Goal: Information Seeking & Learning: Learn about a topic

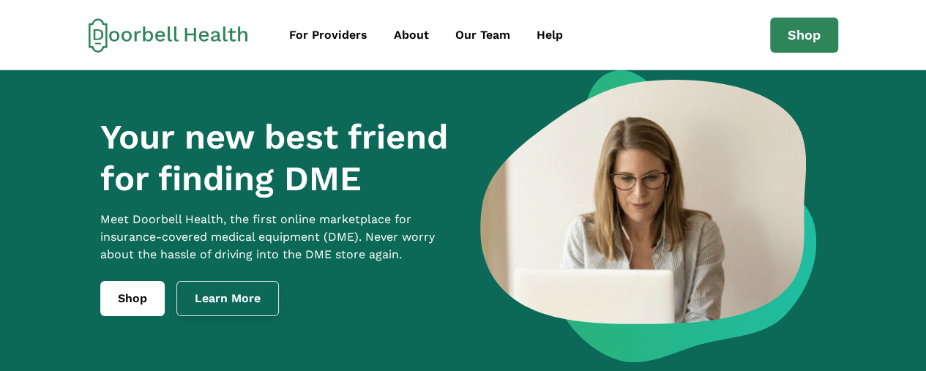
click at [239, 316] on link "Learn More" at bounding box center [227, 298] width 102 height 35
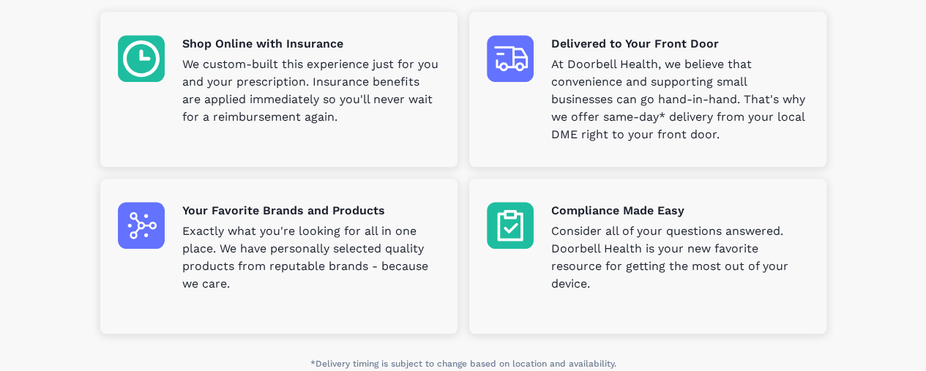
scroll to position [428, 0]
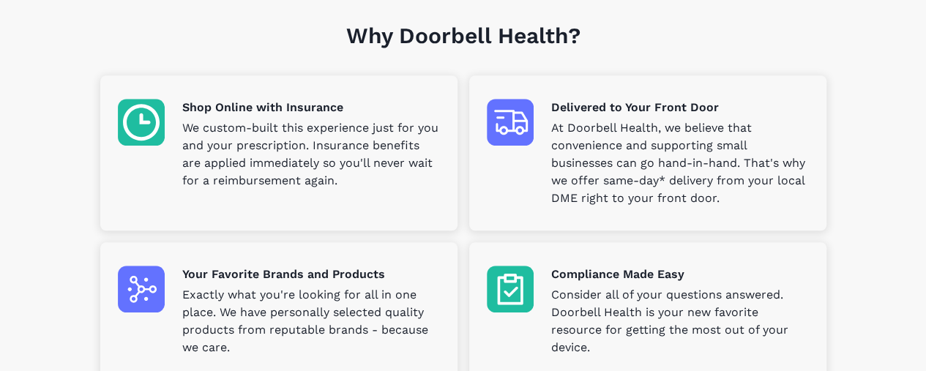
click at [304, 173] on p "We custom-built this experience just for you and your prescription. Insurance b…" at bounding box center [311, 154] width 258 height 70
click at [333, 121] on p "We custom-built this experience just for you and your prescription. Insurance b…" at bounding box center [311, 154] width 258 height 70
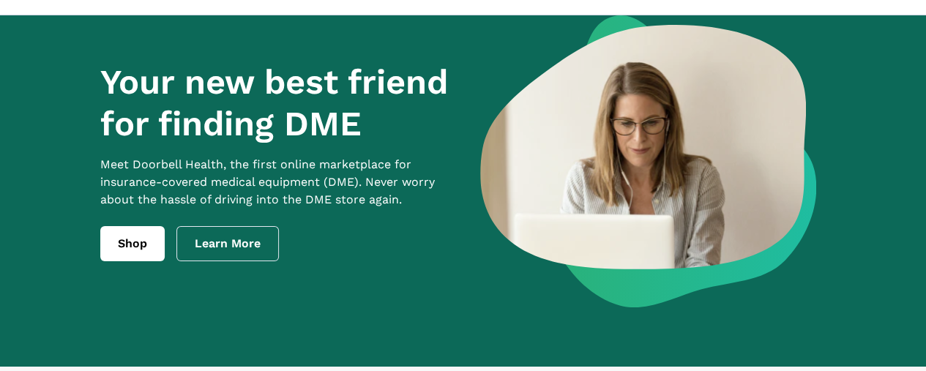
scroll to position [0, 0]
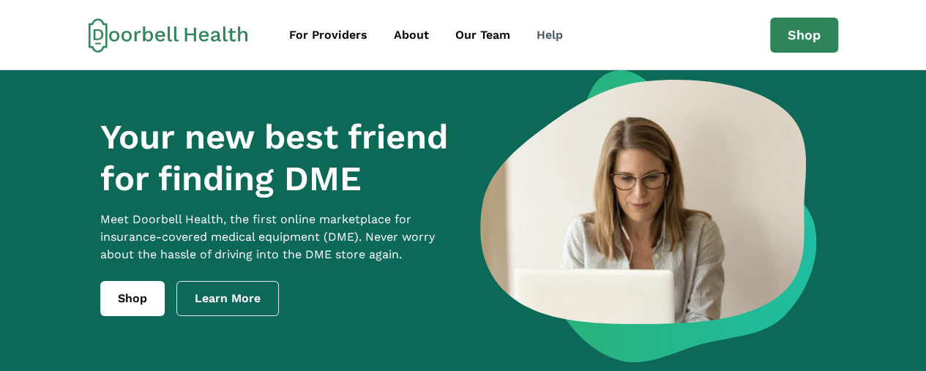
click at [546, 46] on link "Help" at bounding box center [550, 34] width 50 height 29
click at [545, 39] on div "Help" at bounding box center [549, 35] width 26 height 18
click at [490, 37] on div "Our Team" at bounding box center [482, 35] width 55 height 18
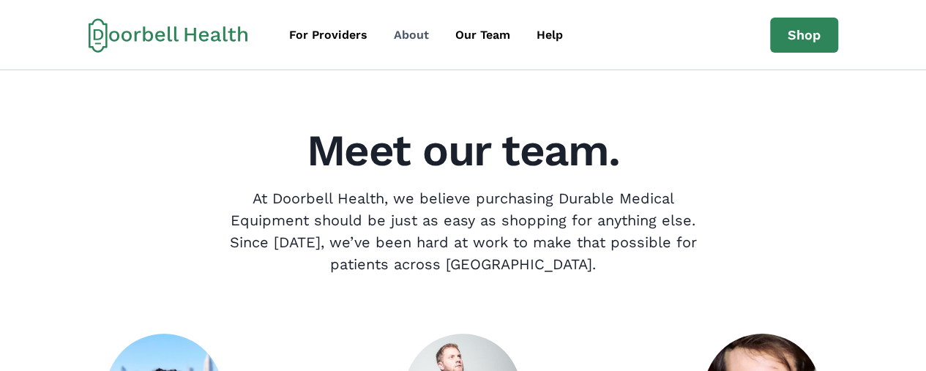
click at [420, 25] on link "About" at bounding box center [411, 34] width 59 height 29
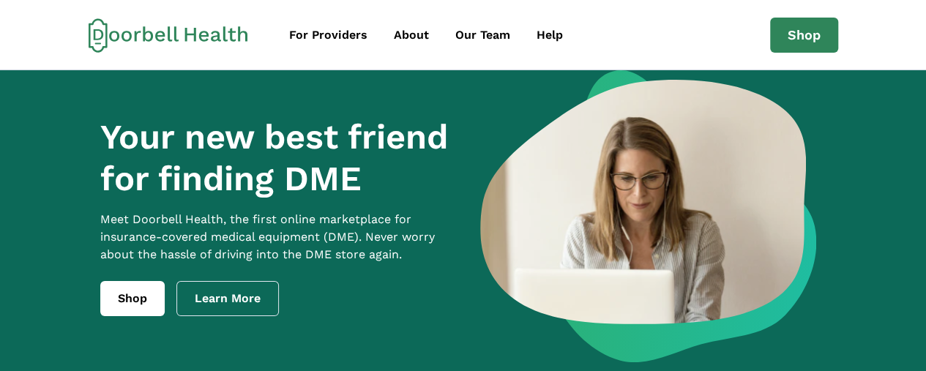
click at [135, 316] on link "Shop" at bounding box center [132, 298] width 64 height 35
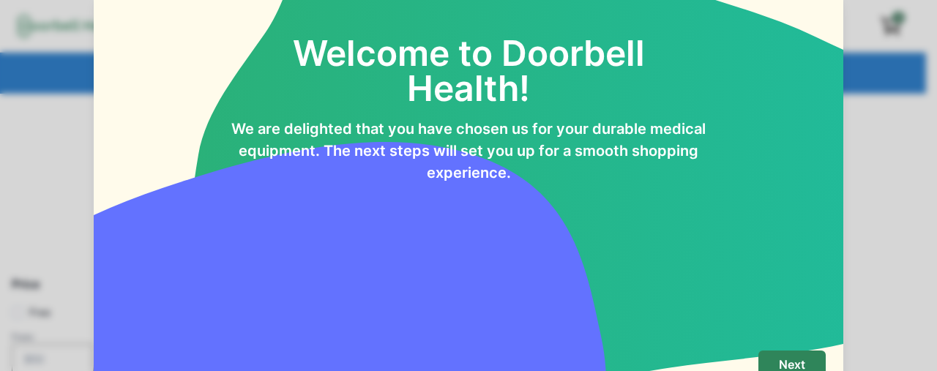
scroll to position [67, 0]
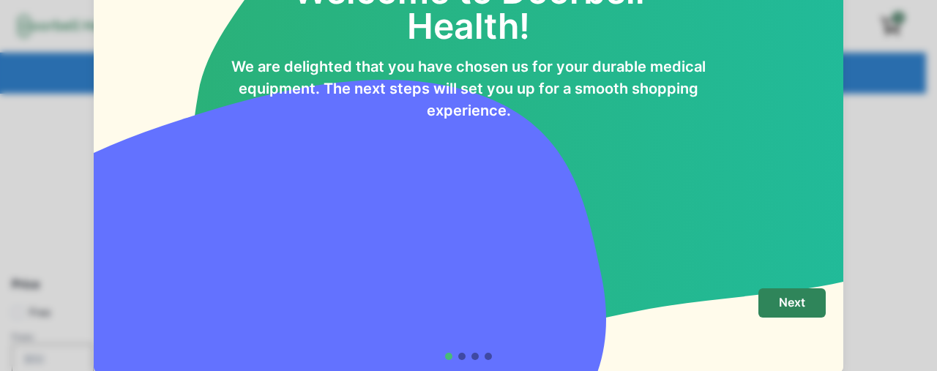
click at [793, 300] on p "Next" at bounding box center [792, 303] width 26 height 14
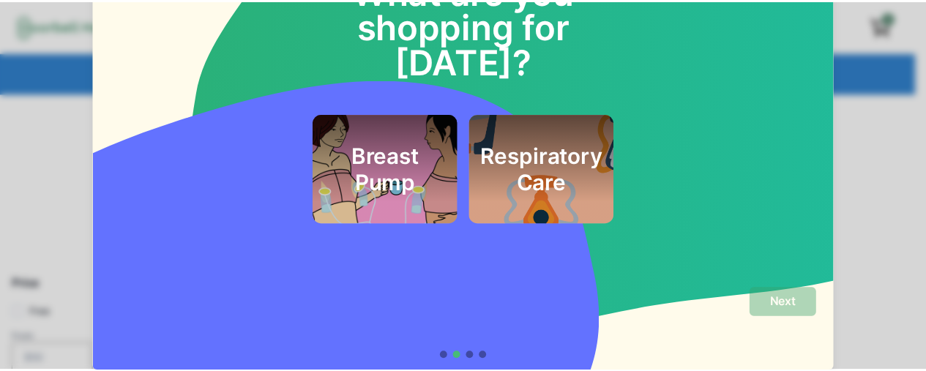
scroll to position [0, 0]
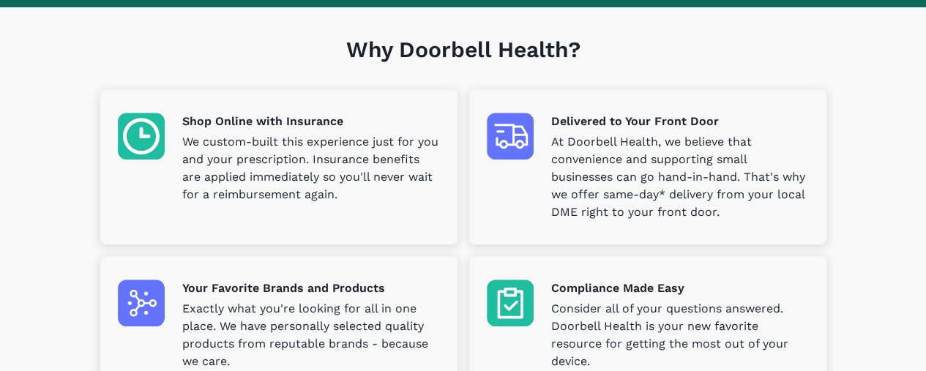
scroll to position [424, 0]
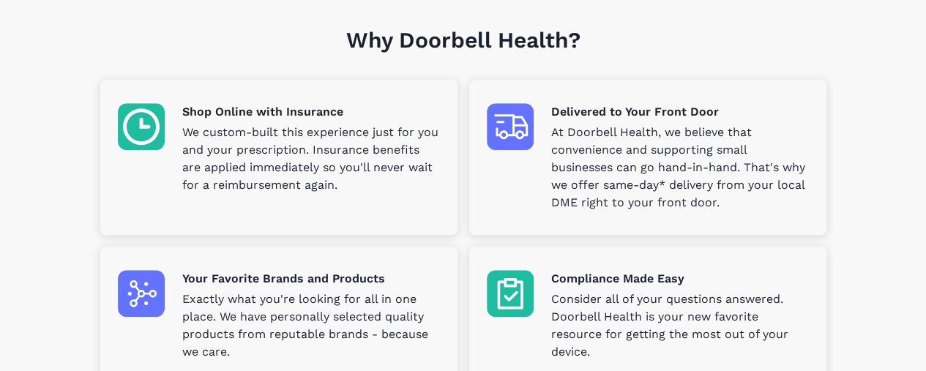
click at [288, 138] on p "We custom-built this experience just for you and your prescription. Insurance b…" at bounding box center [311, 159] width 258 height 70
click at [170, 138] on div "Shop Online with Insurance We custom-built this experience just for you and you…" at bounding box center [279, 148] width 322 height 91
click at [161, 135] on img at bounding box center [141, 126] width 47 height 47
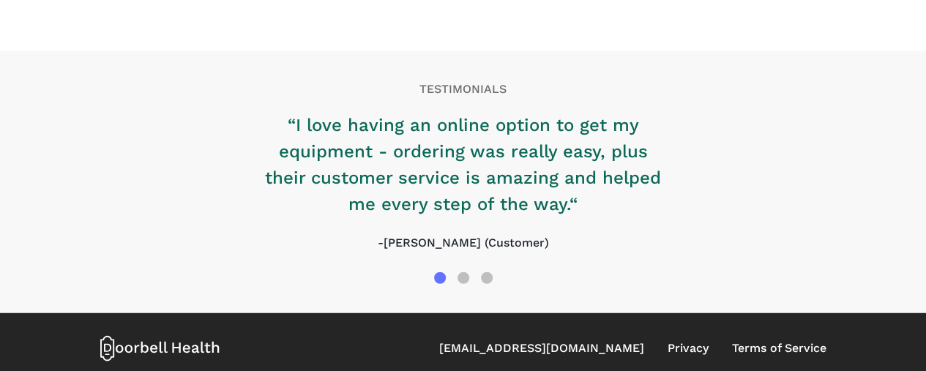
scroll to position [1783, 0]
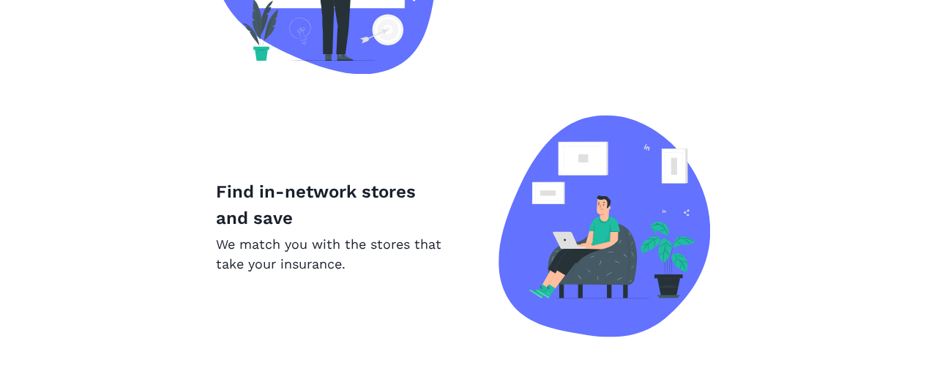
click at [268, 223] on p "Find in-network stores and save" at bounding box center [334, 205] width 236 height 53
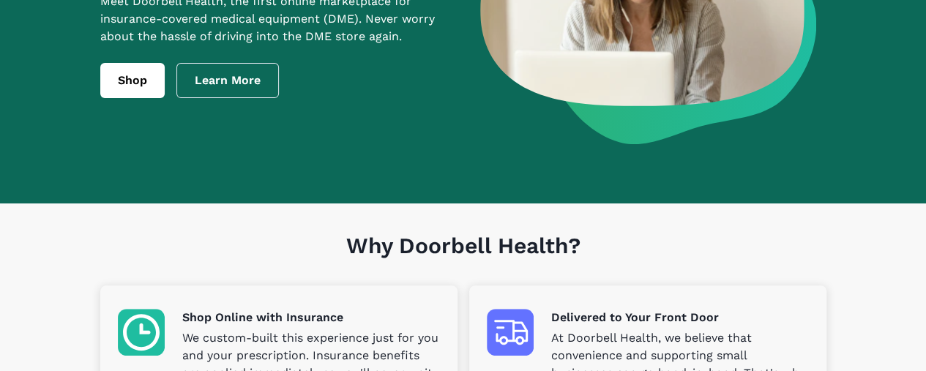
scroll to position [0, 0]
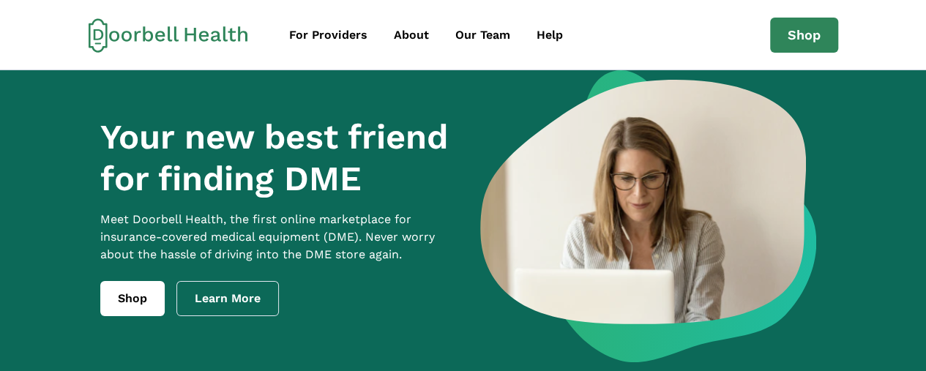
click at [410, 47] on link "About" at bounding box center [411, 34] width 59 height 29
click at [483, 47] on link "Our Team" at bounding box center [483, 34] width 78 height 29
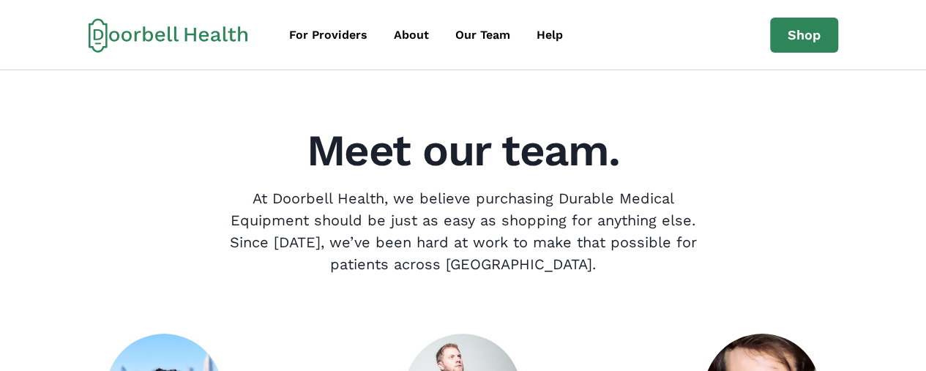
scroll to position [4, 0]
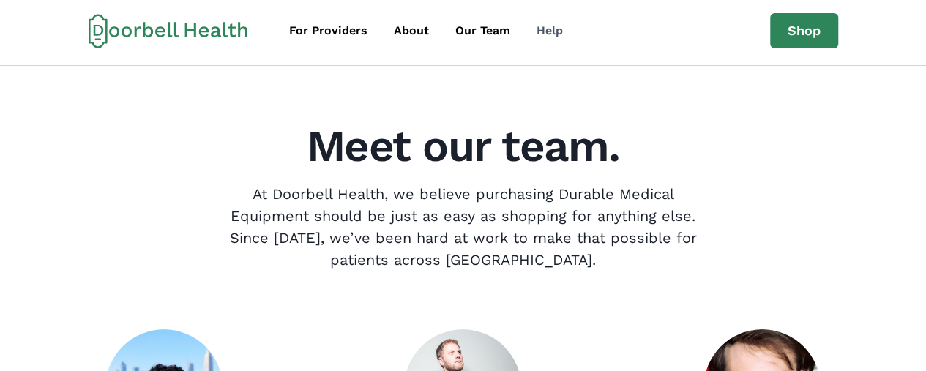
click at [540, 37] on div "Help" at bounding box center [549, 31] width 26 height 18
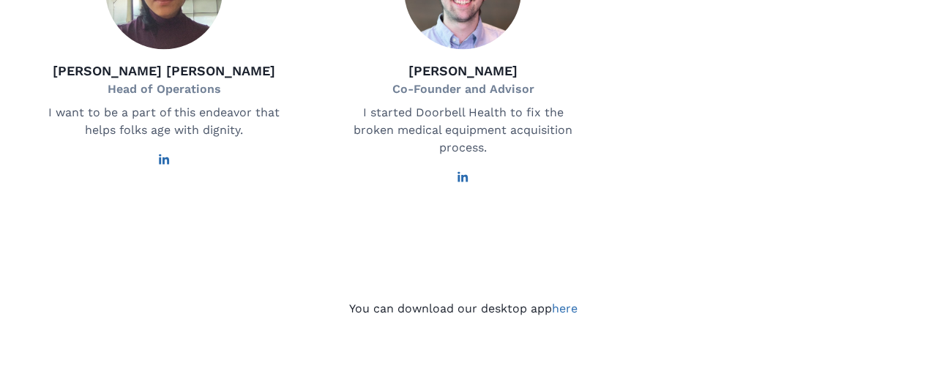
scroll to position [1020, 0]
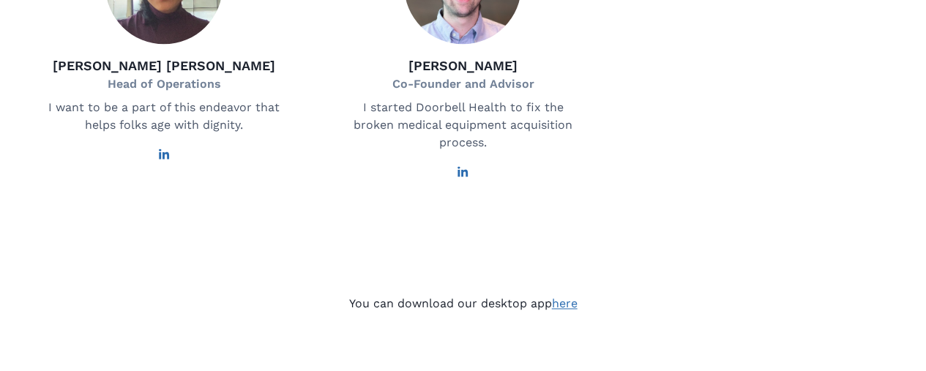
click at [568, 310] on link "here" at bounding box center [565, 303] width 26 height 14
